Goal: Task Accomplishment & Management: Complete application form

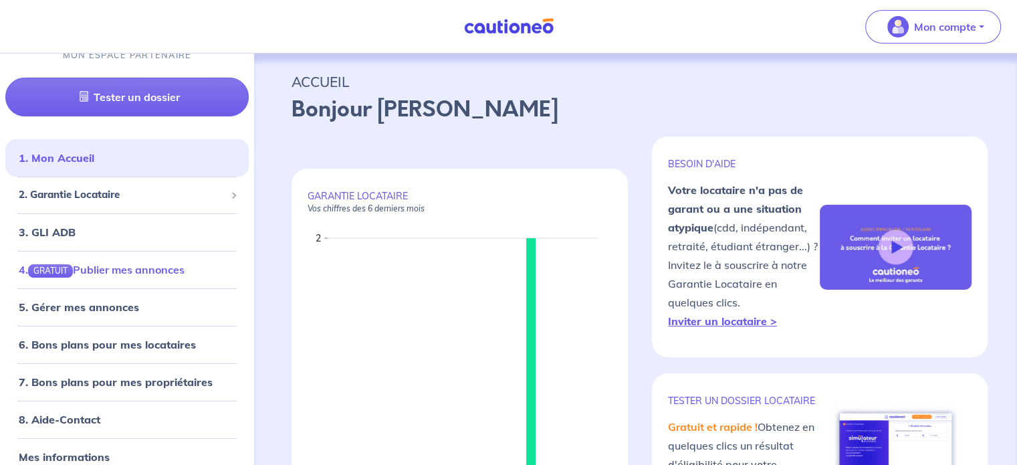
scroll to position [30, 0]
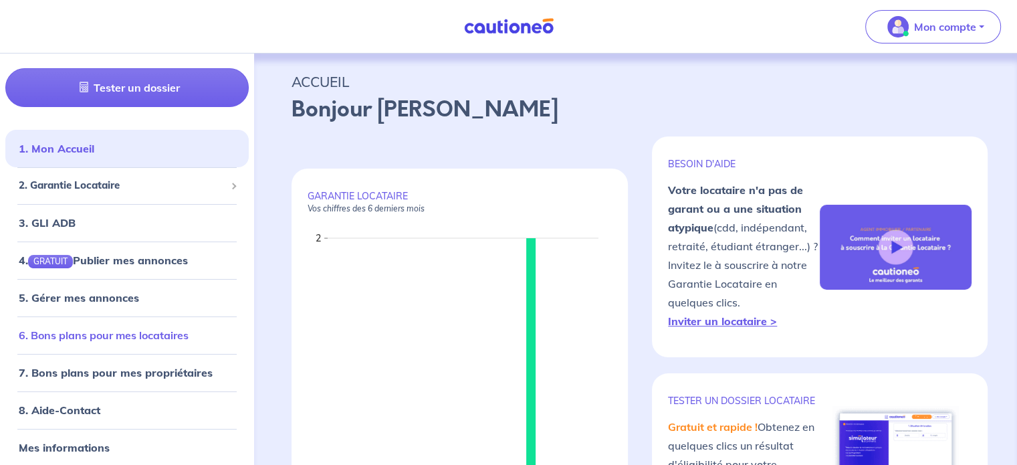
click at [98, 338] on link "6. Bons plans pour mes locataires" at bounding box center [104, 334] width 170 height 13
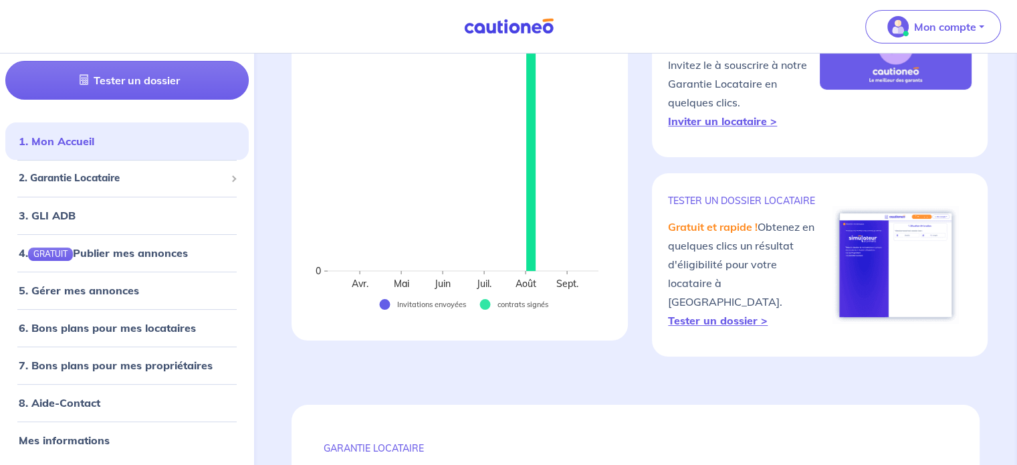
scroll to position [201, 0]
click at [745, 118] on strong "Inviter un locataire >" at bounding box center [722, 120] width 109 height 13
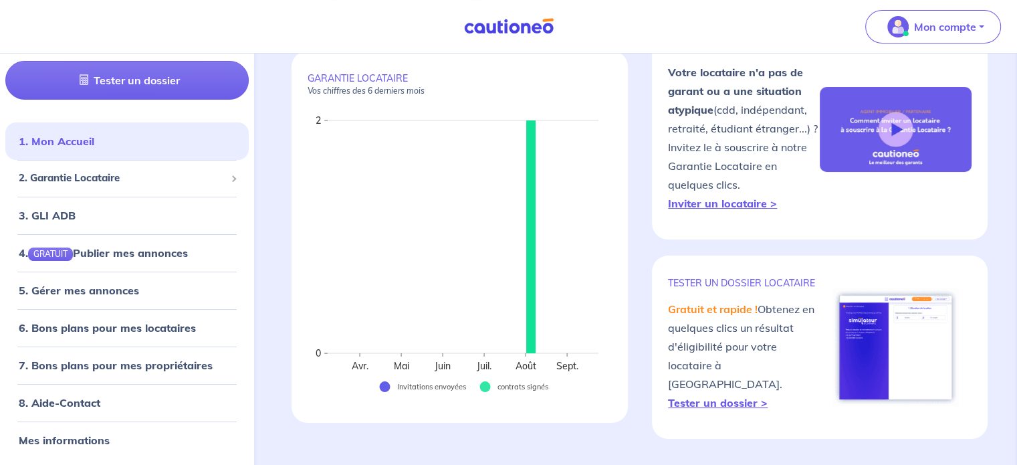
scroll to position [0, 0]
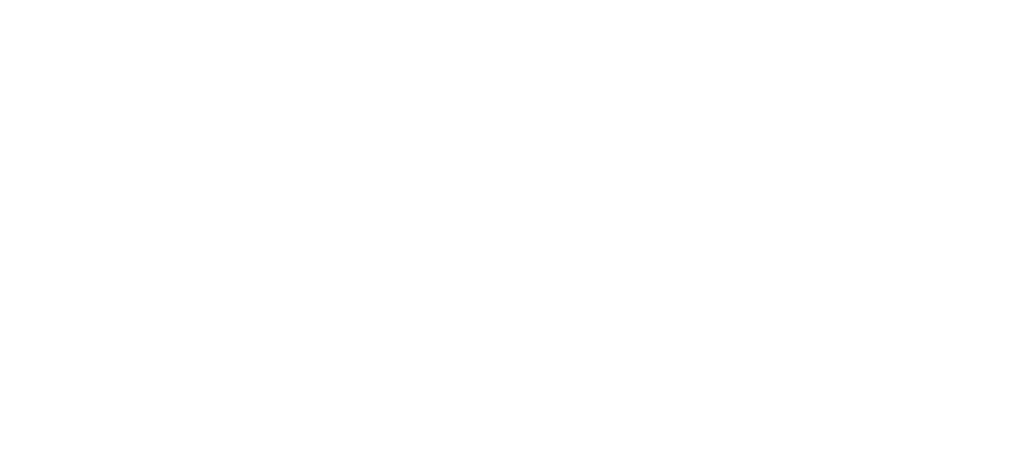
select select "FR"
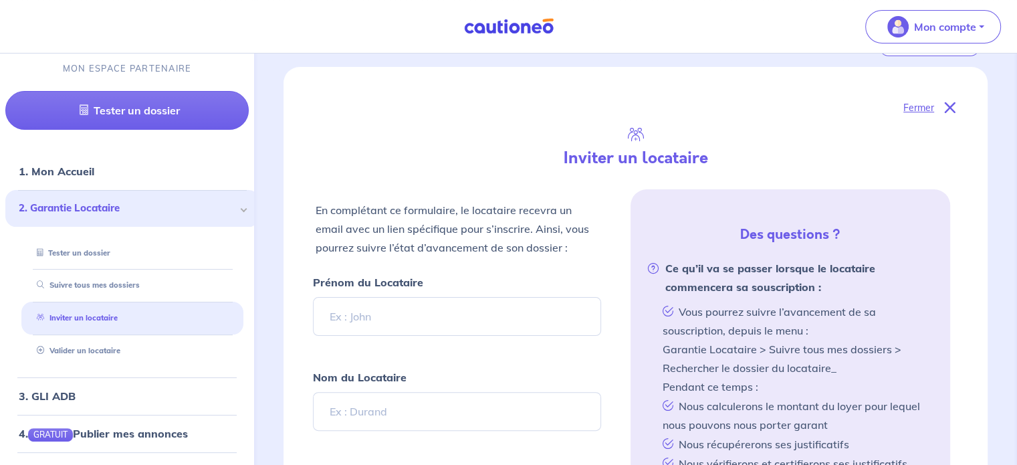
scroll to position [326, 0]
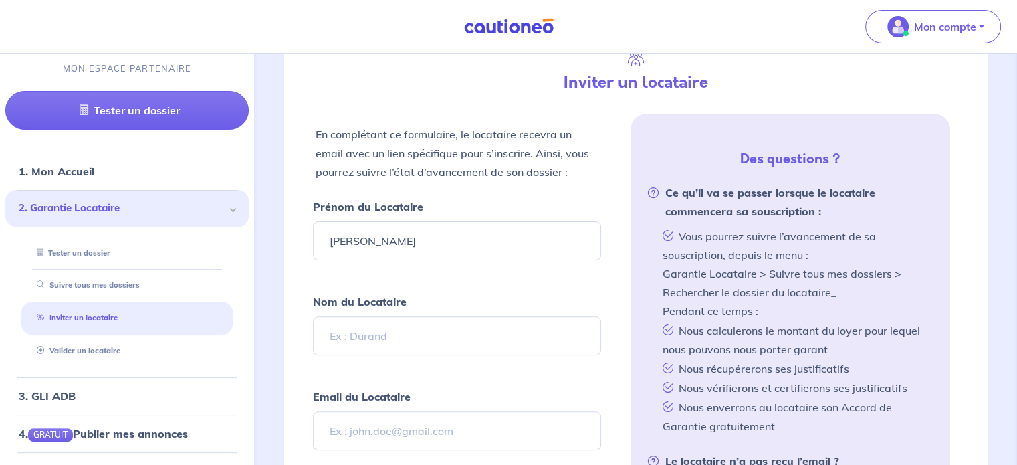
type input "[PERSON_NAME]"
click at [395, 333] on input "Nom du Locataire" at bounding box center [457, 335] width 288 height 39
type input "CHABAUD"
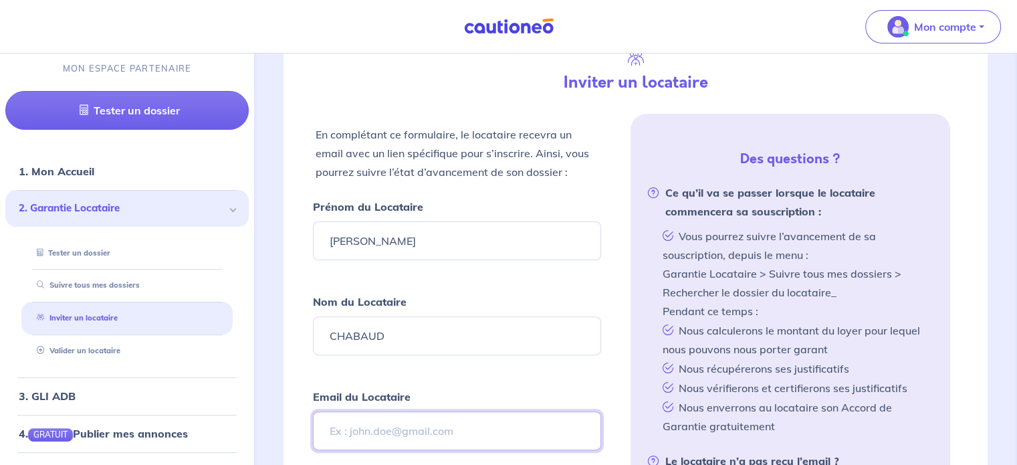
click at [404, 429] on input "Email du Locataire" at bounding box center [457, 430] width 288 height 39
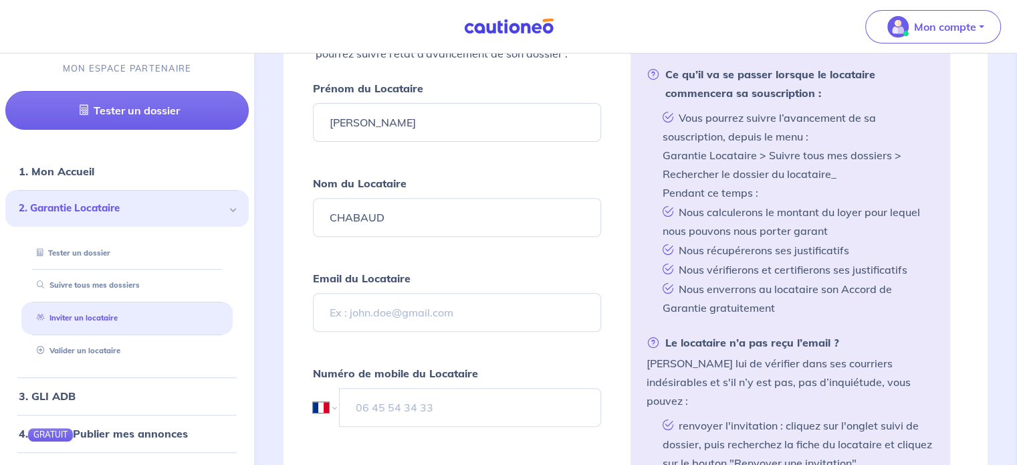
scroll to position [460, 0]
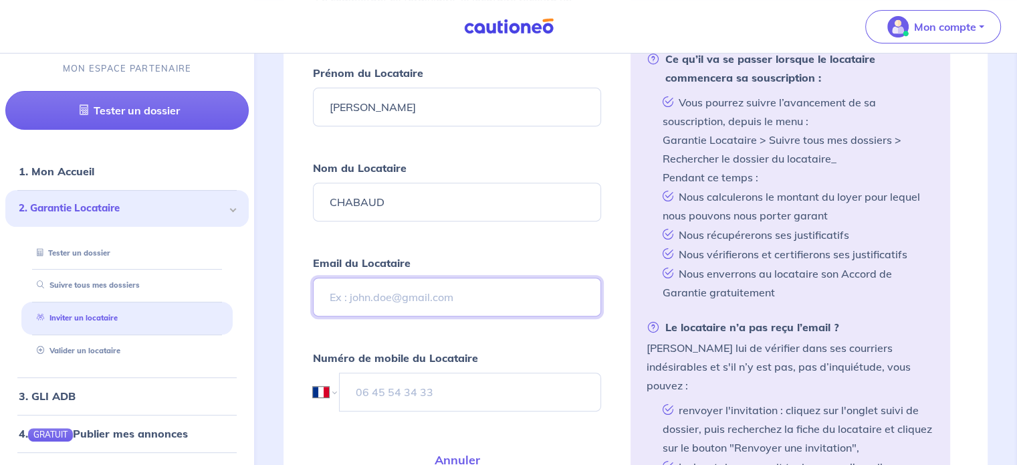
click at [435, 296] on input "Email du Locataire" at bounding box center [457, 296] width 288 height 39
paste input "[PERSON_NAME][EMAIL_ADDRESS][DOMAIN_NAME]"
type input "[PERSON_NAME][EMAIL_ADDRESS][DOMAIN_NAME]"
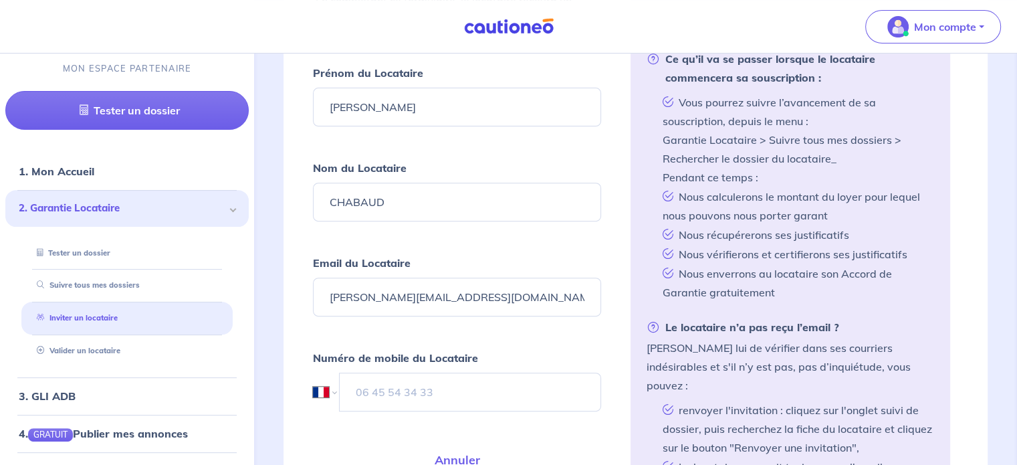
click at [534, 429] on form "Prénom du Locataire Valentin Nom du Locataire CHABAUD Email du Locataire [EMAIL…" at bounding box center [457, 302] width 288 height 476
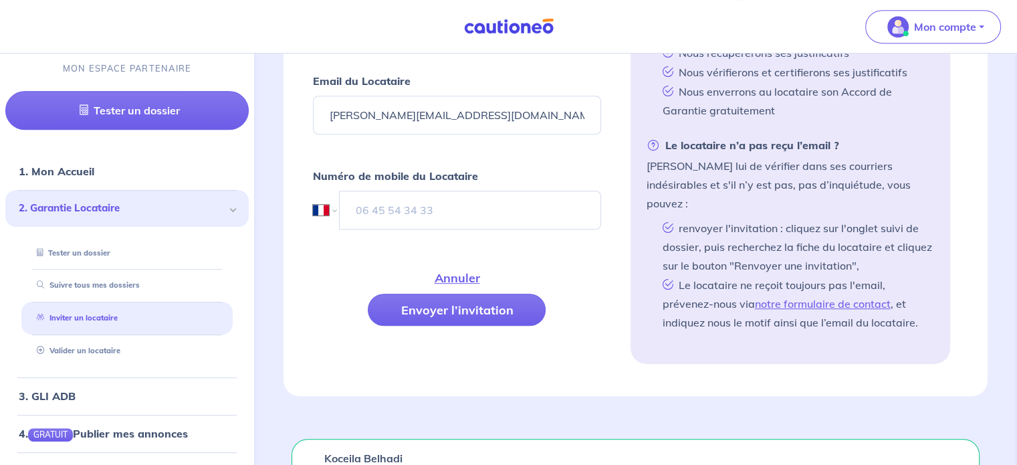
scroll to position [661, 0]
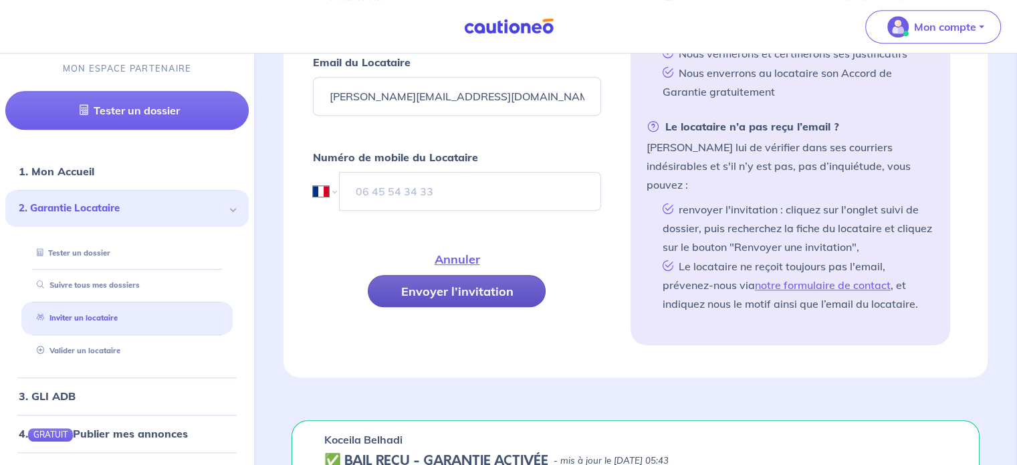
click at [474, 286] on button "Envoyer l’invitation" at bounding box center [457, 291] width 178 height 32
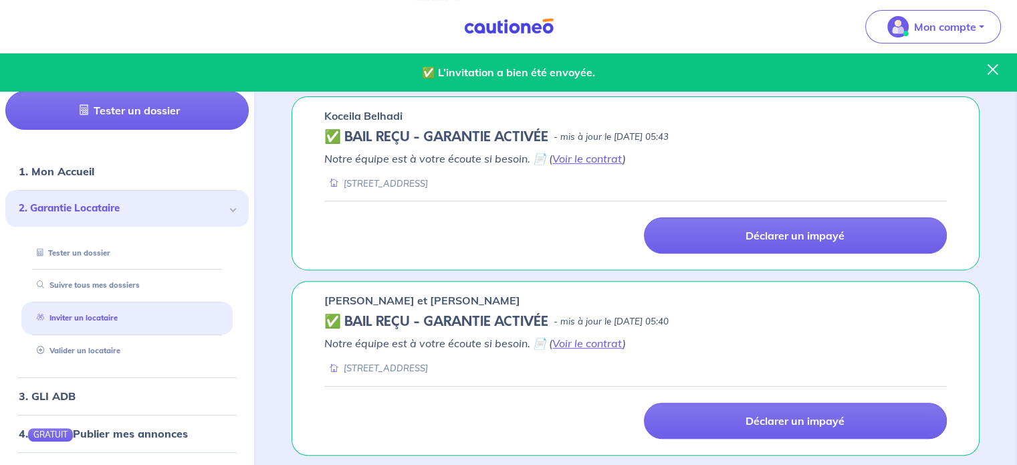
scroll to position [393, 0]
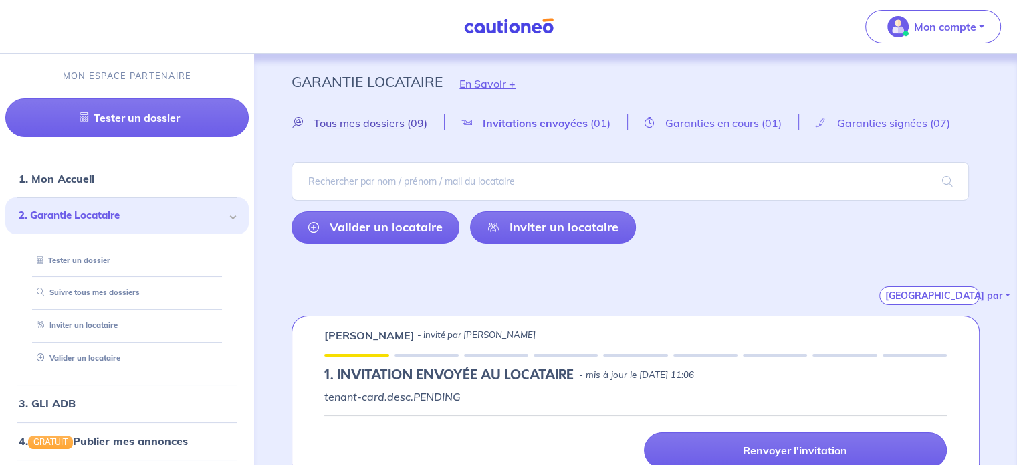
click at [374, 125] on span "Tous mes dossiers" at bounding box center [359, 122] width 91 height 13
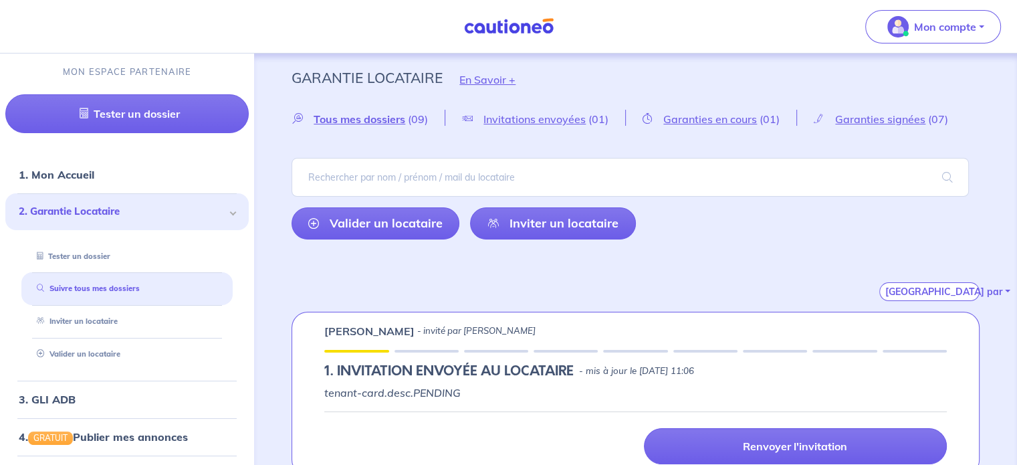
scroll to position [134, 0]
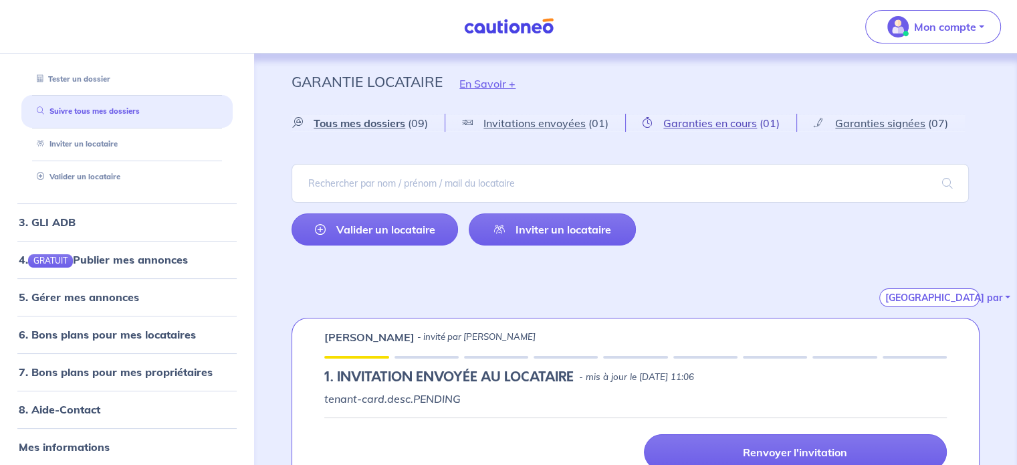
click at [719, 121] on span "Garanties en cours" at bounding box center [710, 122] width 94 height 13
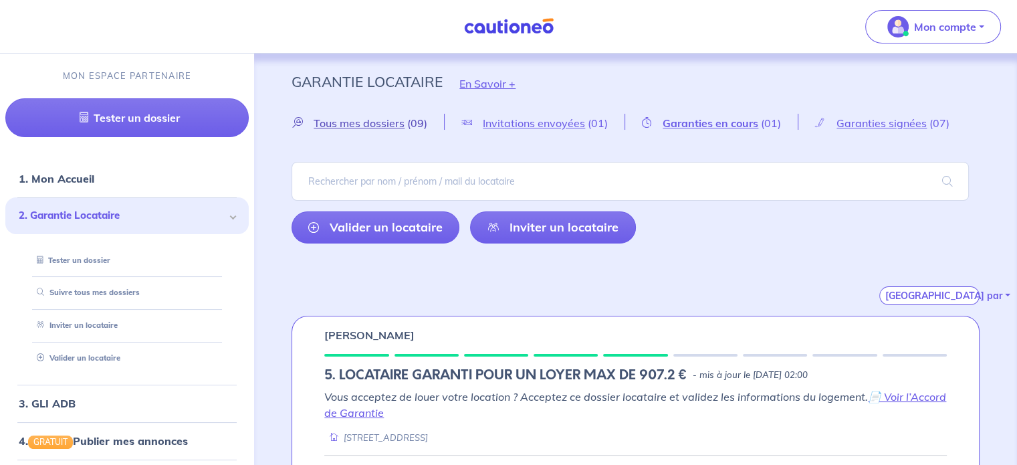
click at [384, 128] on span "Tous mes dossiers" at bounding box center [359, 122] width 91 height 13
